Goal: Information Seeking & Learning: Learn about a topic

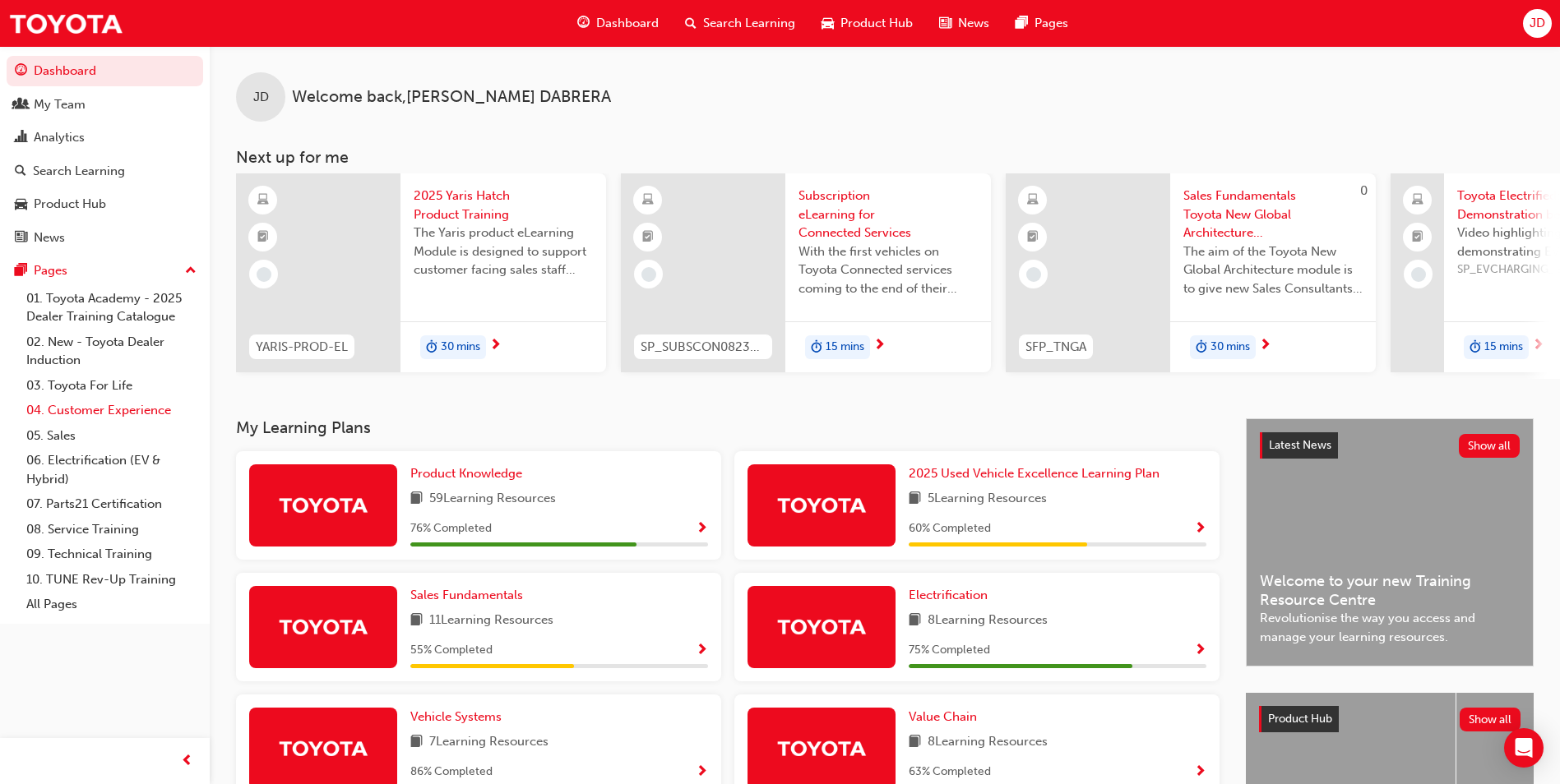
click at [146, 409] on link "04. Customer Experience" at bounding box center [111, 410] width 183 height 25
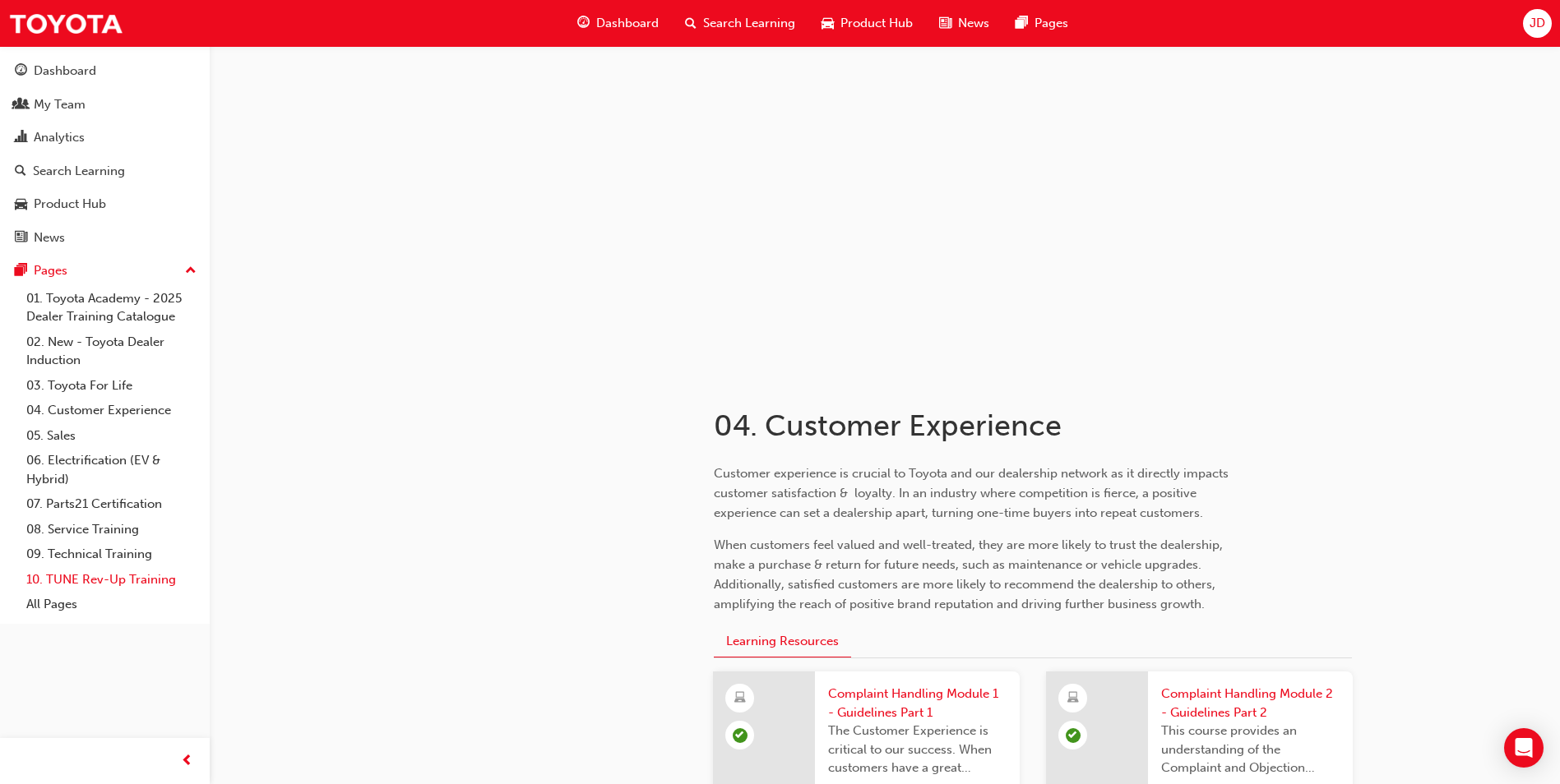
click at [145, 580] on link "10. TUNE Rev-Up Training" at bounding box center [111, 580] width 183 height 25
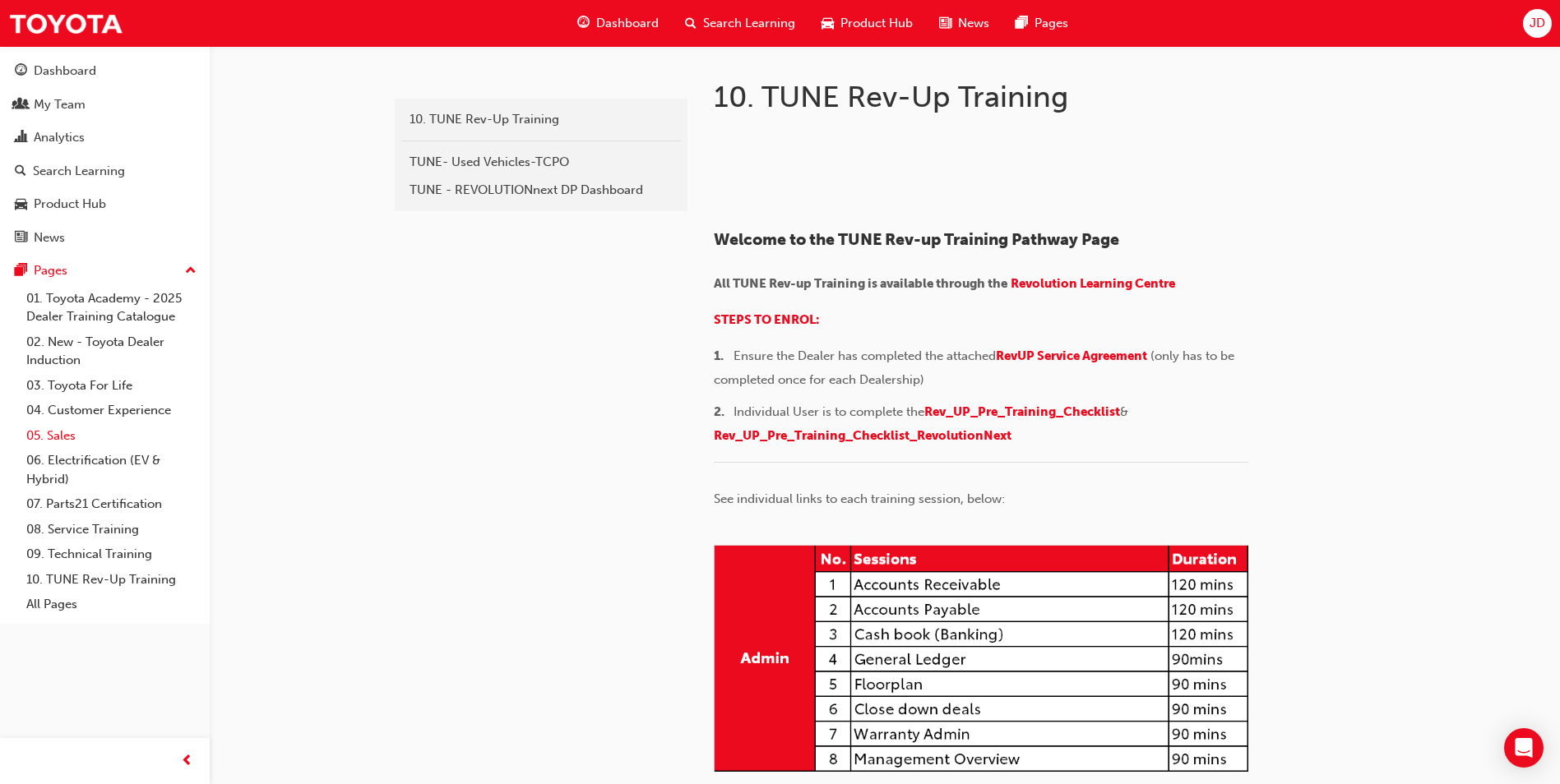
click at [62, 436] on link "05. Sales" at bounding box center [111, 436] width 183 height 25
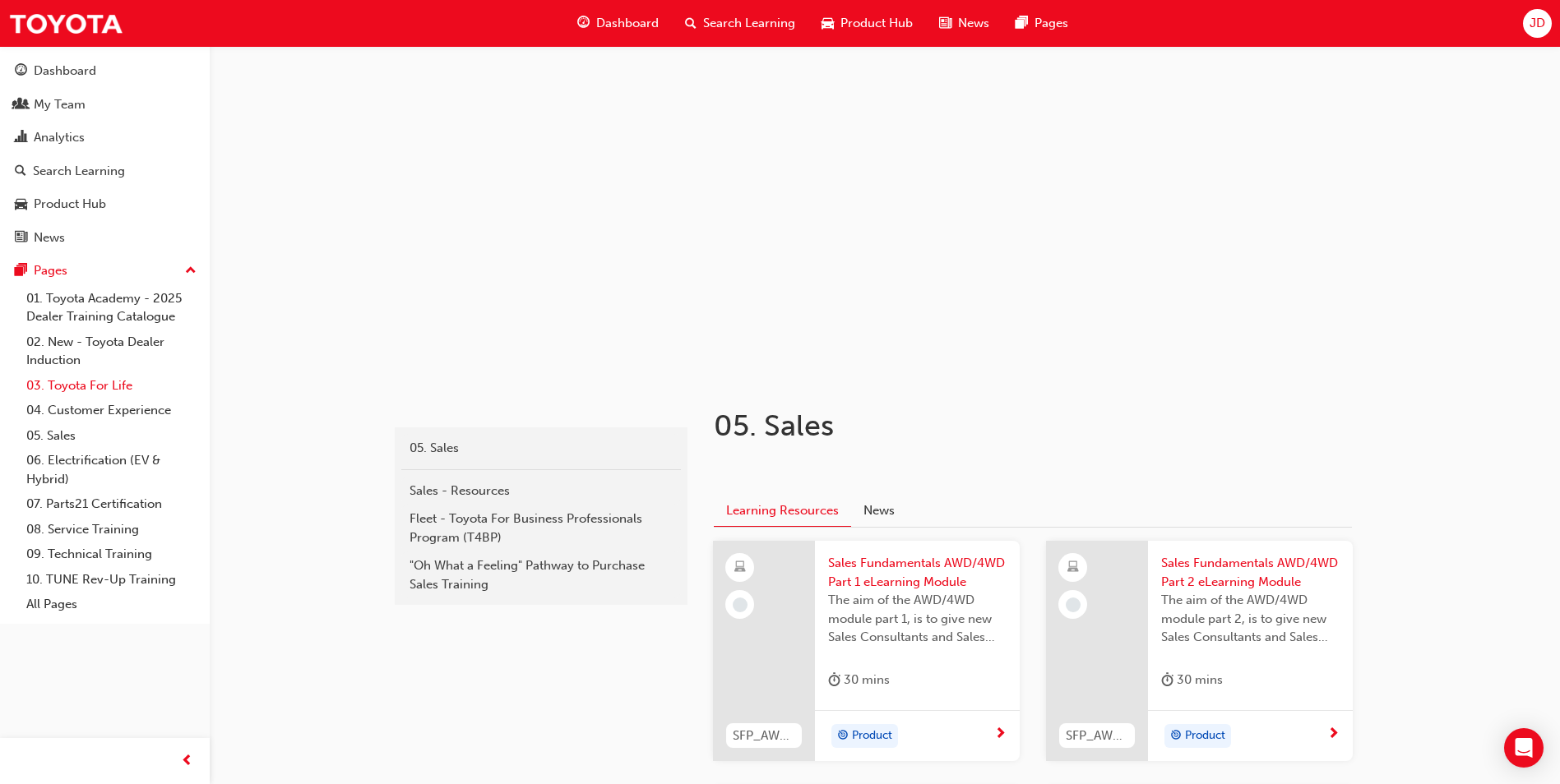
click at [110, 386] on link "03. Toyota For Life" at bounding box center [111, 386] width 183 height 25
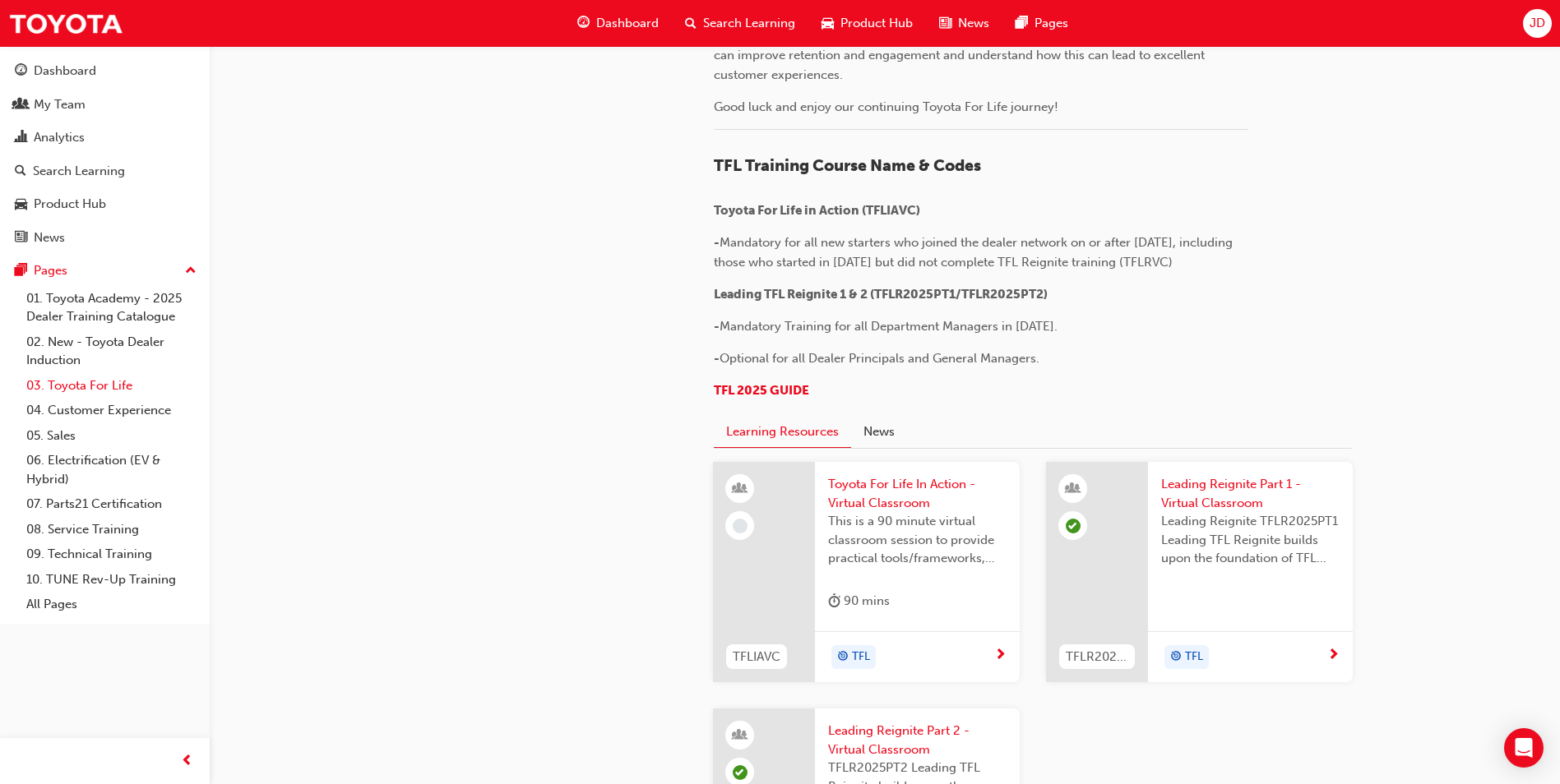
scroll to position [643, 0]
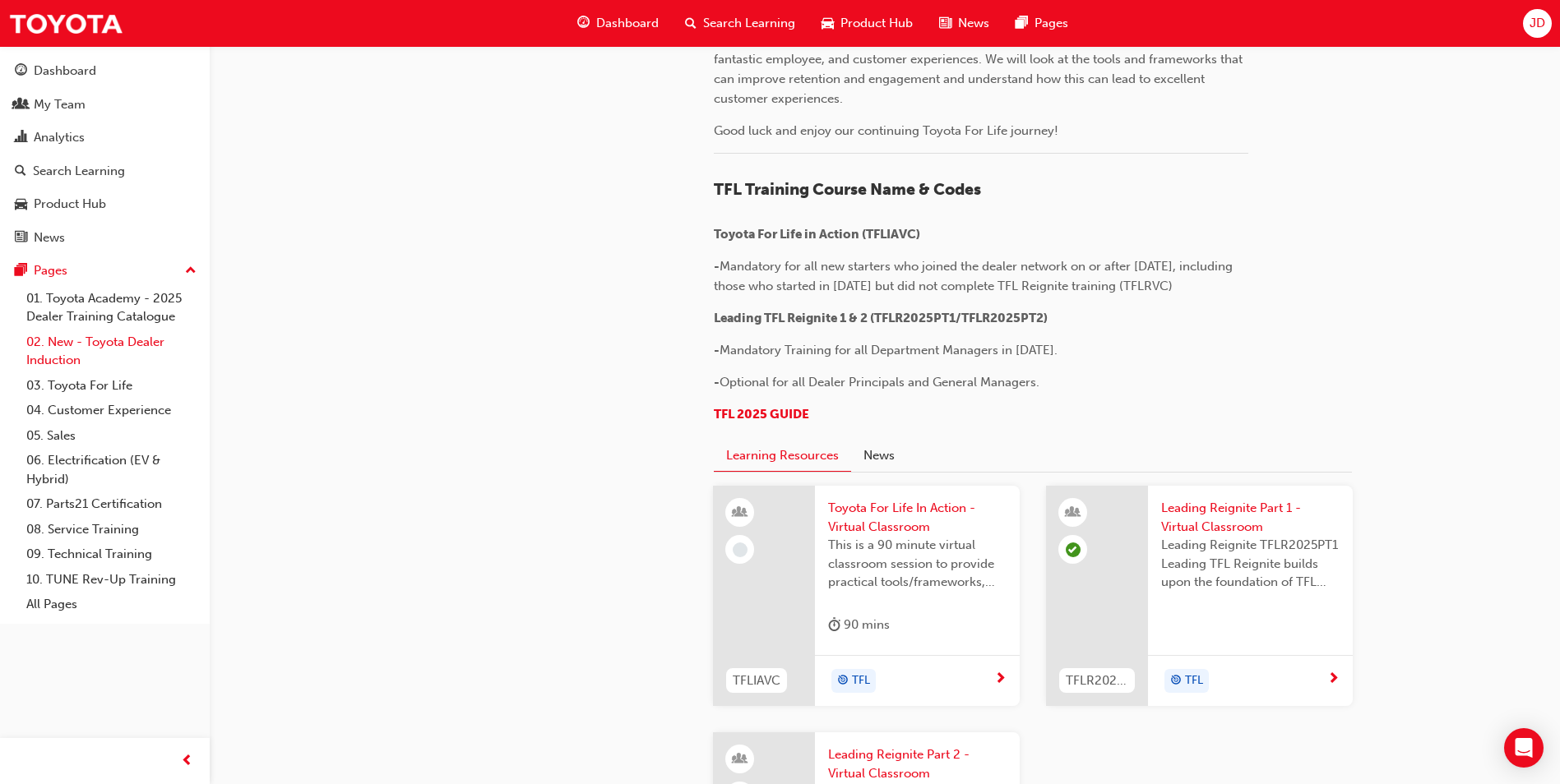
click at [125, 343] on link "02. New - Toyota Dealer Induction" at bounding box center [111, 351] width 183 height 43
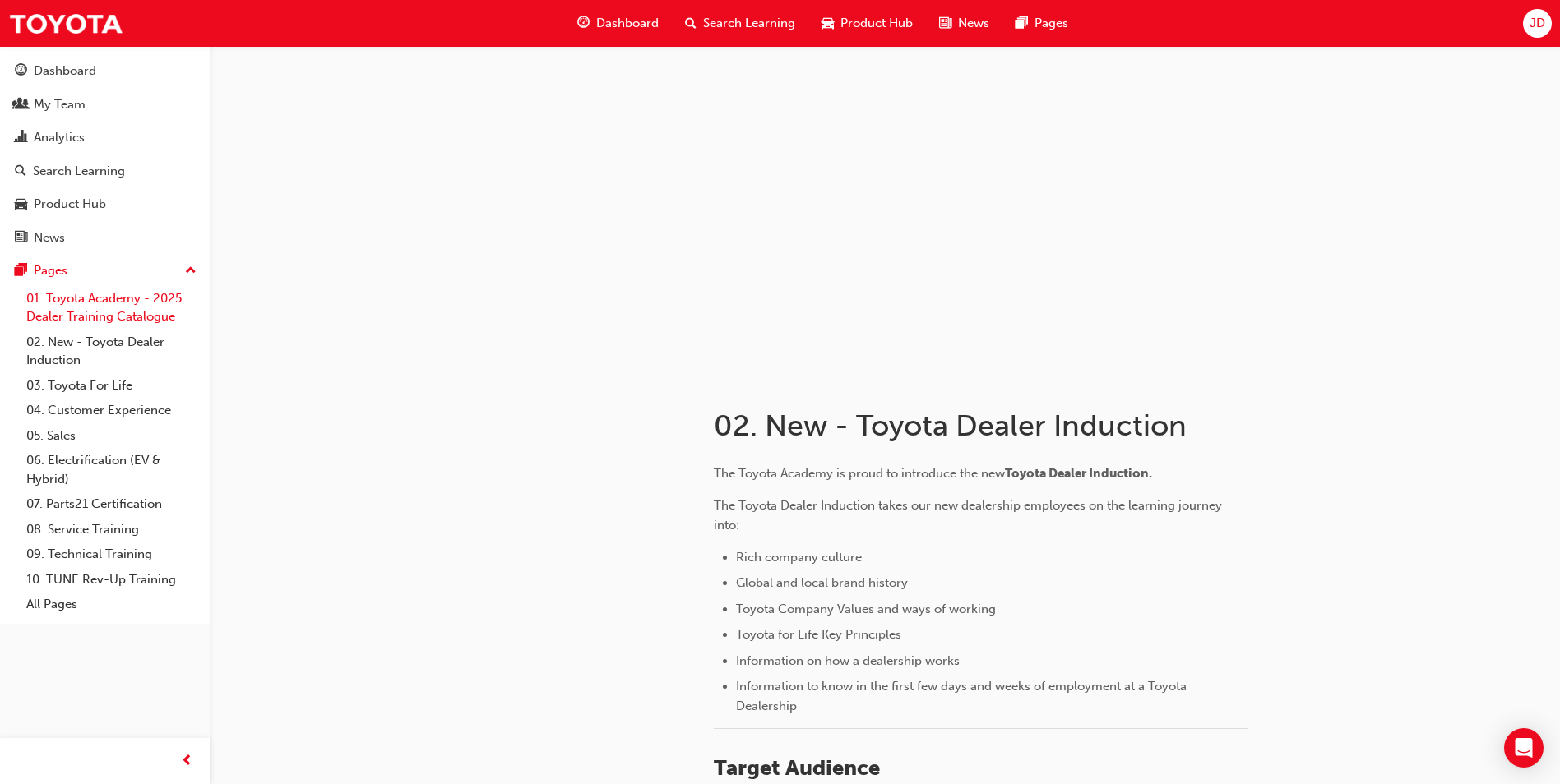
click at [136, 319] on link "01. Toyota Academy - 2025 Dealer Training Catalogue" at bounding box center [111, 308] width 183 height 43
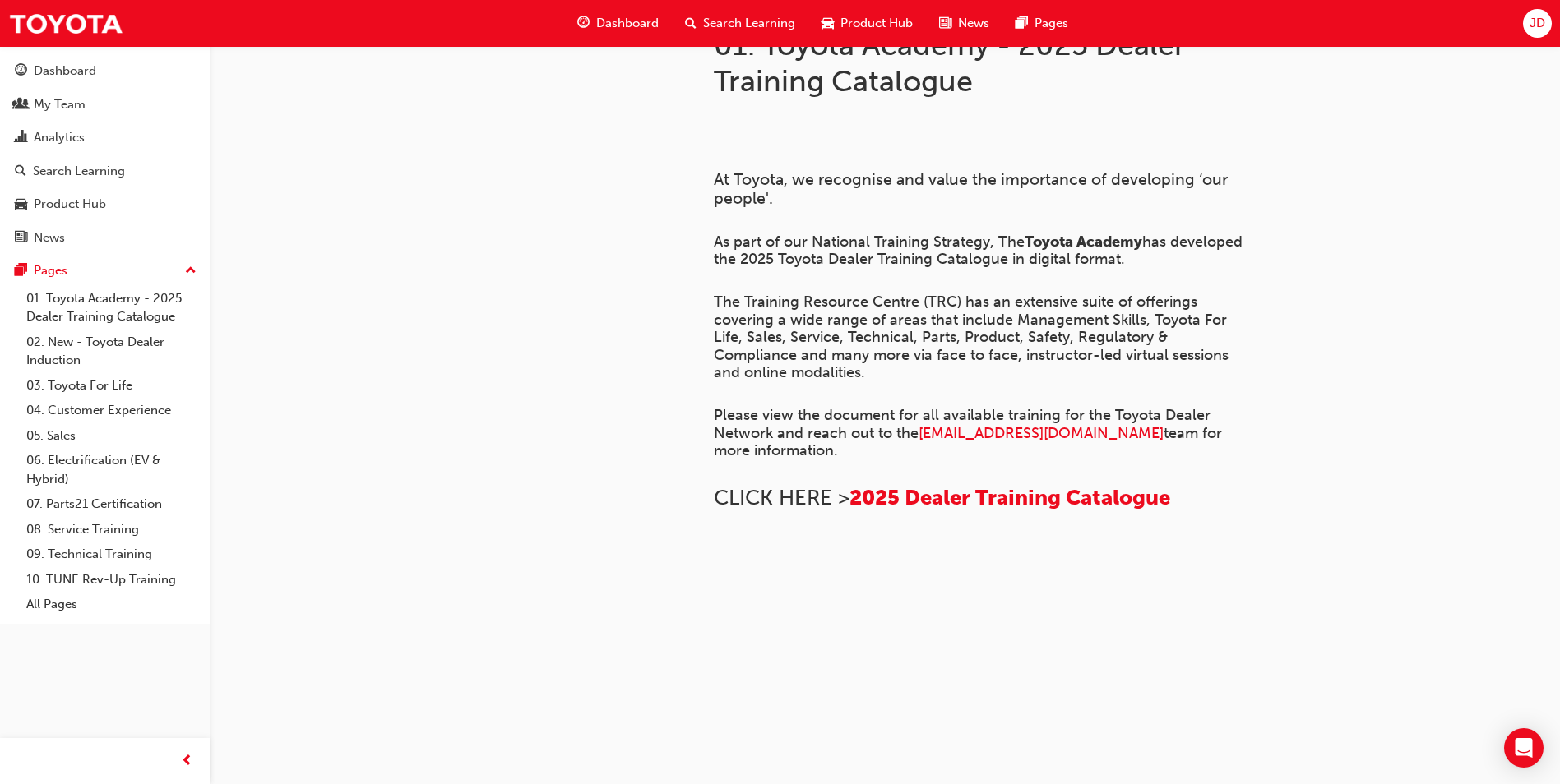
scroll to position [596, 0]
click at [1025, 485] on span "2025 Dealer Training Catalogue" at bounding box center [1010, 498] width 320 height 25
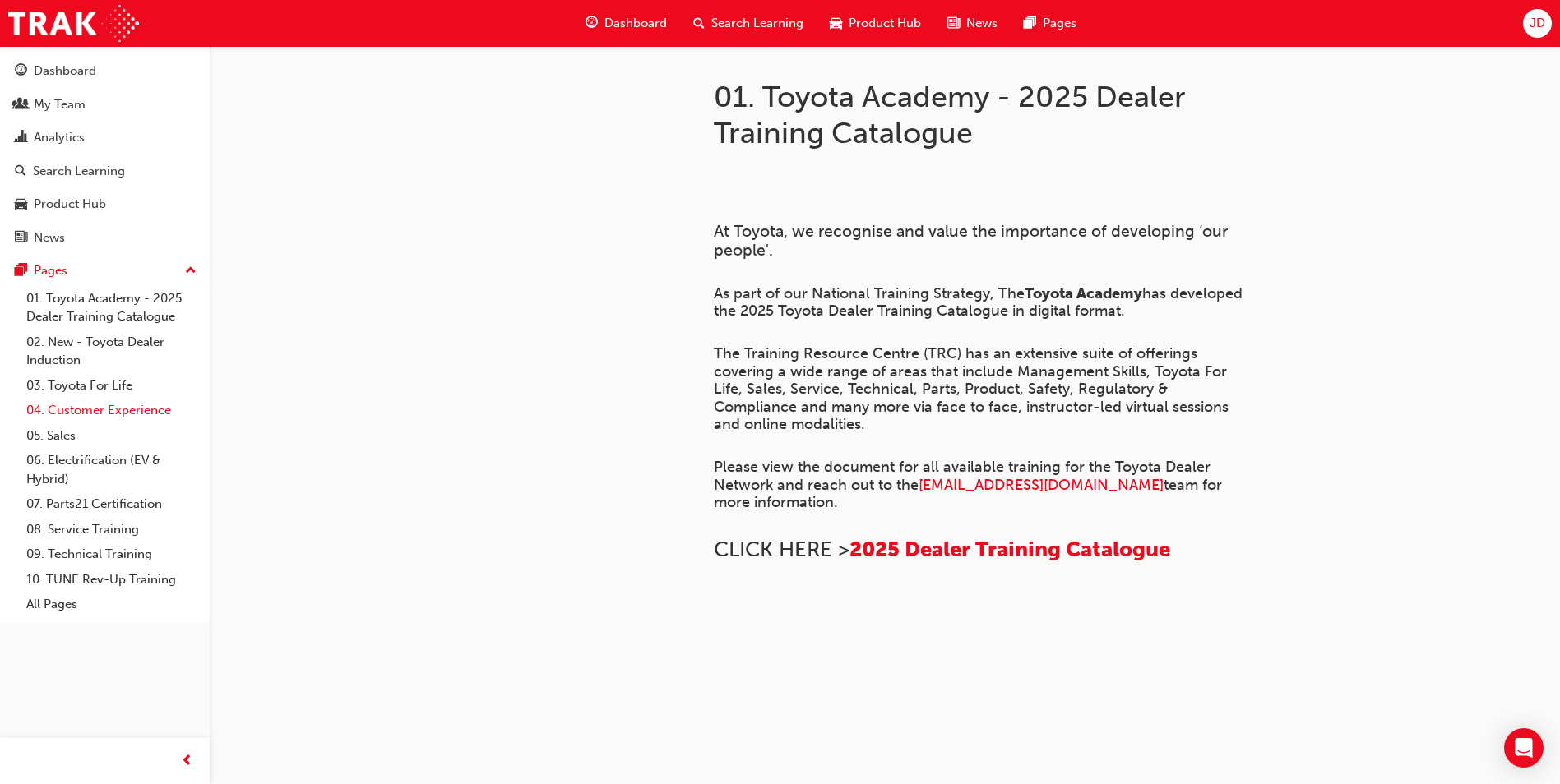
click at [135, 414] on link "04. Customer Experience" at bounding box center [111, 410] width 183 height 25
